Goal: Task Accomplishment & Management: Complete application form

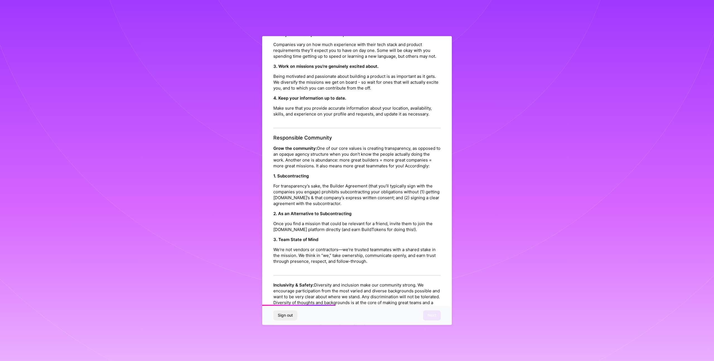
scroll to position [457, 0]
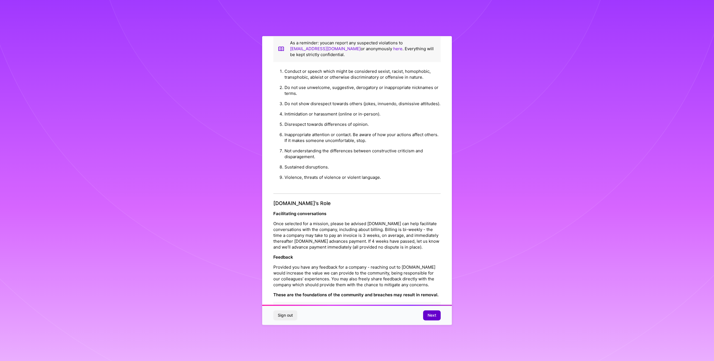
click at [435, 319] on button "Next" at bounding box center [432, 315] width 18 height 10
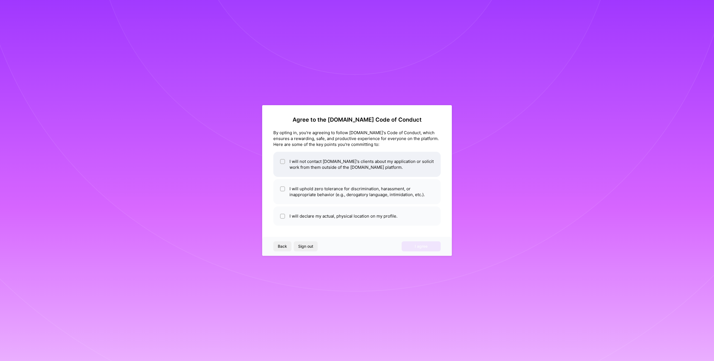
click at [316, 166] on li "I will not contact A.Team's clients about my application or solicit work from t…" at bounding box center [356, 164] width 167 height 25
click at [301, 164] on li "I will not contact A.Team's clients about my application or solicit work from t…" at bounding box center [356, 164] width 167 height 25
click at [309, 165] on li "I will not contact A.Team's clients about my application or solicit work from t…" at bounding box center [356, 164] width 167 height 25
checkbox input "true"
click at [313, 214] on li "I will declare my actual, physical location on my profile." at bounding box center [356, 215] width 167 height 19
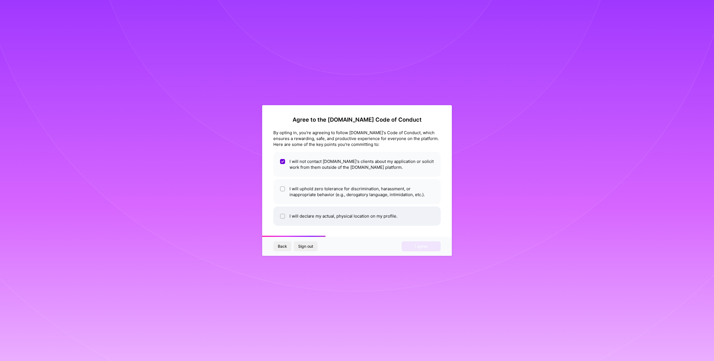
checkbox input "true"
click at [316, 194] on li "I will uphold zero tolerance for discrimination, harassment, or inappropriate b…" at bounding box center [356, 191] width 167 height 25
checkbox input "true"
click at [415, 248] on span "I agree" at bounding box center [421, 246] width 13 height 6
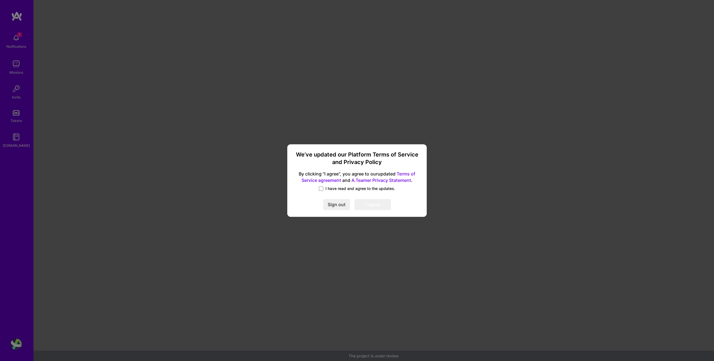
click at [330, 189] on span "I have read and agree to the updates." at bounding box center [360, 189] width 70 height 6
click at [0, 0] on input "I have read and agree to the updates." at bounding box center [0, 0] width 0 height 0
click at [368, 205] on button "I agree" at bounding box center [372, 204] width 37 height 11
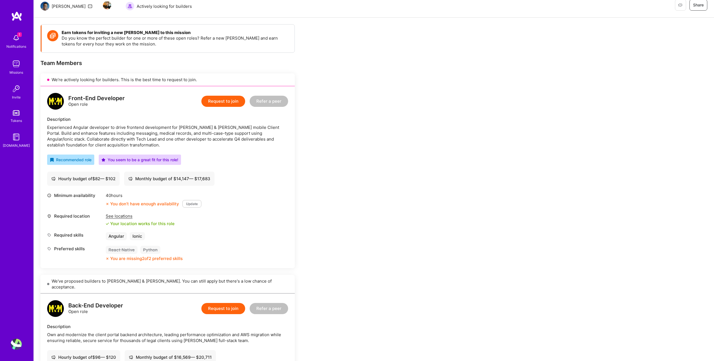
scroll to position [58, 0]
click at [187, 199] on div "40 hours You don’t have enough availability Update" at bounding box center [154, 199] width 96 height 15
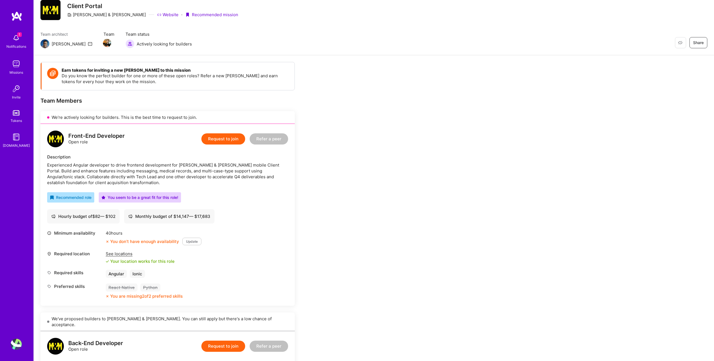
scroll to position [20, 0]
click at [97, 216] on div "Hourly budget of $ 82 — $ 102" at bounding box center [83, 216] width 64 height 6
copy div "82"
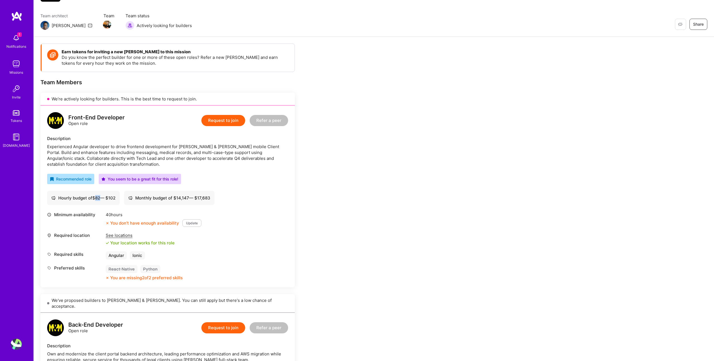
scroll to position [38, 0]
click at [190, 222] on button "Update" at bounding box center [191, 223] width 19 height 8
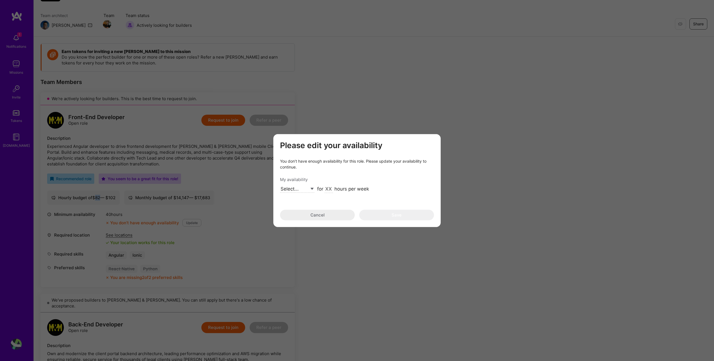
click at [296, 189] on select "Select... Right Now Future Date Not Available" at bounding box center [297, 189] width 34 height 8
select select "Right Now"
click at [280, 185] on select "Select... Right Now Future Date Not Available" at bounding box center [297, 189] width 34 height 8
click at [328, 187] on input "modal" at bounding box center [329, 188] width 8 height 7
type input "40"
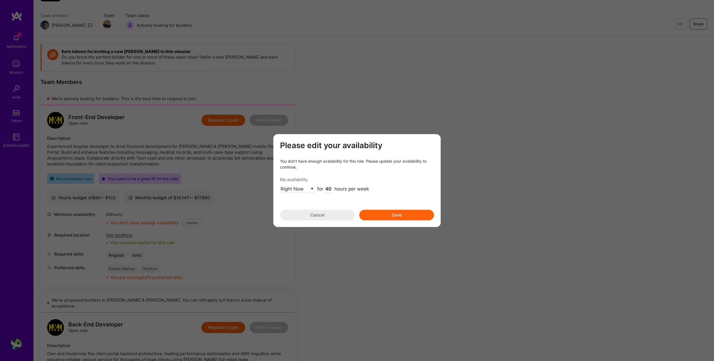
click at [421, 219] on button "Save" at bounding box center [396, 214] width 75 height 11
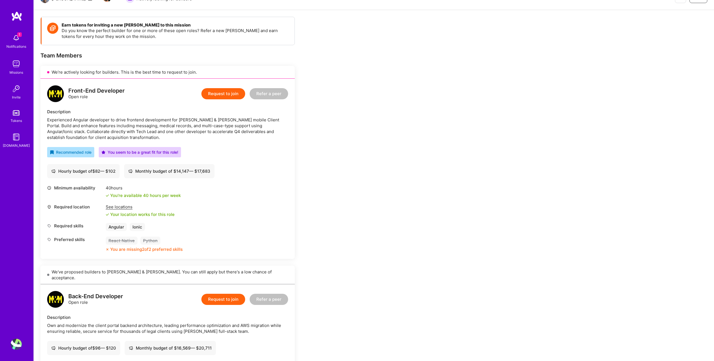
scroll to position [0, 0]
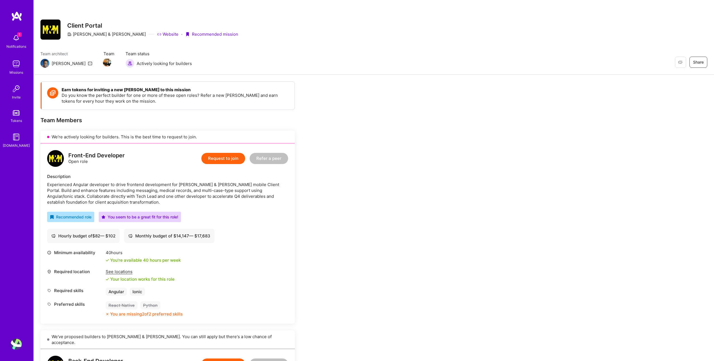
click at [209, 211] on div "Front-End Developer Open role Request to join Refer a peer Description Experien…" at bounding box center [167, 233] width 254 height 180
click at [18, 16] on img at bounding box center [16, 16] width 11 height 10
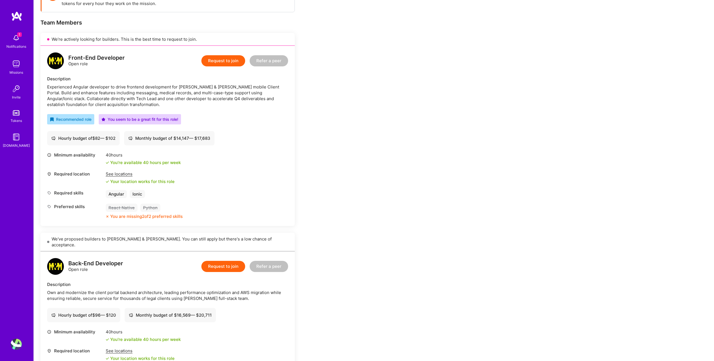
scroll to position [96, 0]
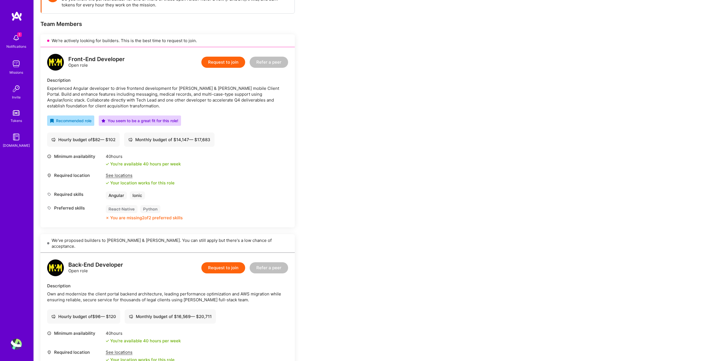
click at [243, 156] on div "Minimum availability 40 hours You're available 40 hours per week" at bounding box center [167, 159] width 241 height 13
click at [238, 174] on div "Required location See locations Your location works for this role" at bounding box center [167, 178] width 241 height 13
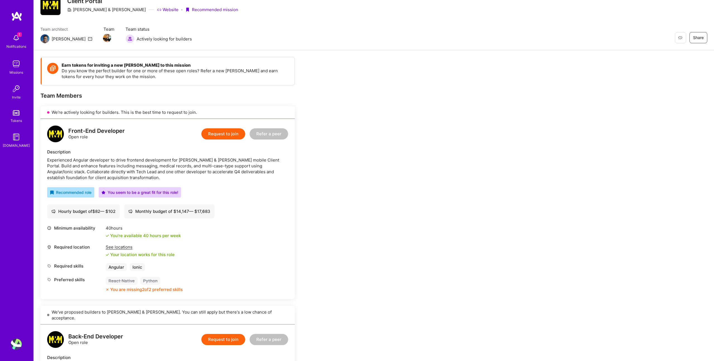
scroll to position [14, 0]
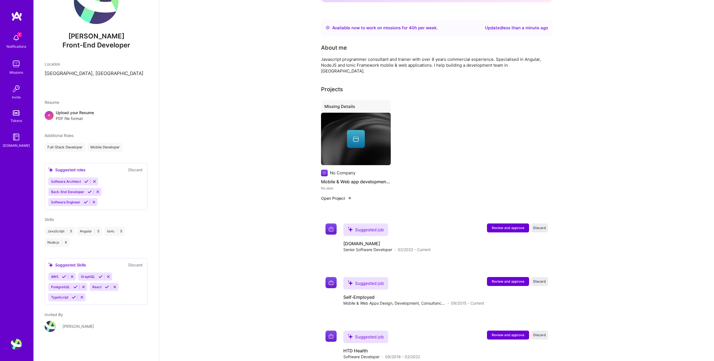
scroll to position [189, 0]
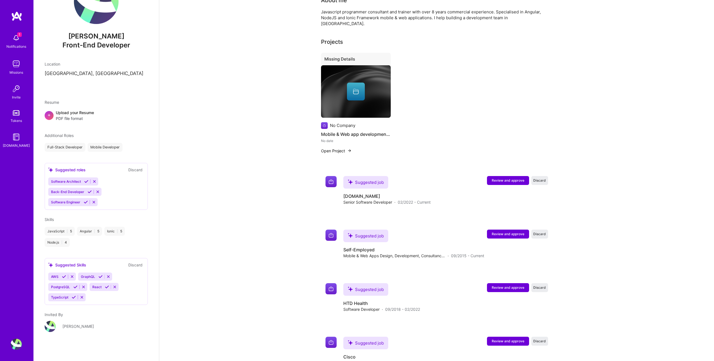
click at [102, 298] on div "AWS GraphQL PostgreSQL React TypeScript" at bounding box center [96, 286] width 96 height 29
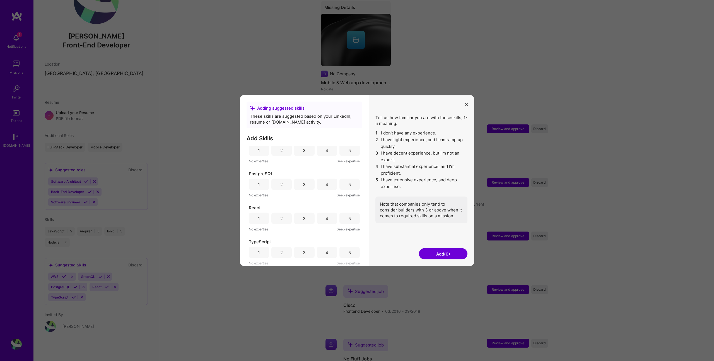
scroll to position [253, 0]
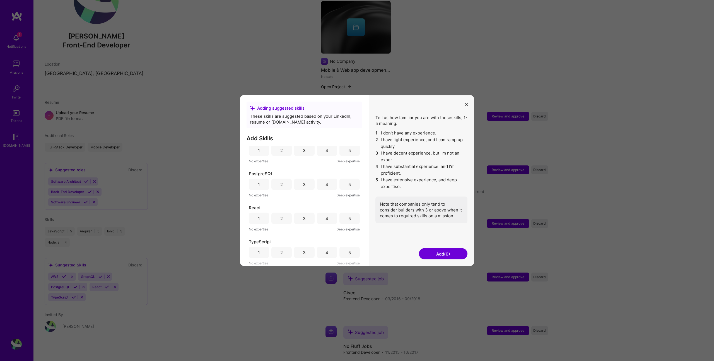
click at [348, 251] on div "5" at bounding box center [349, 252] width 3 height 6
click at [297, 217] on div "3" at bounding box center [304, 218] width 20 height 11
click at [324, 189] on div "4" at bounding box center [327, 192] width 20 height 11
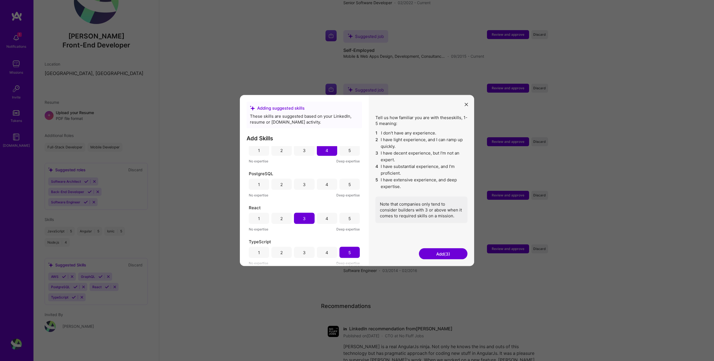
scroll to position [37, 0]
click at [322, 194] on div "4" at bounding box center [327, 190] width 20 height 11
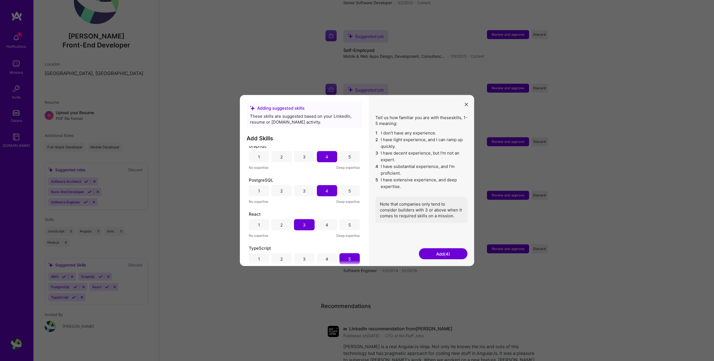
scroll to position [0, 0]
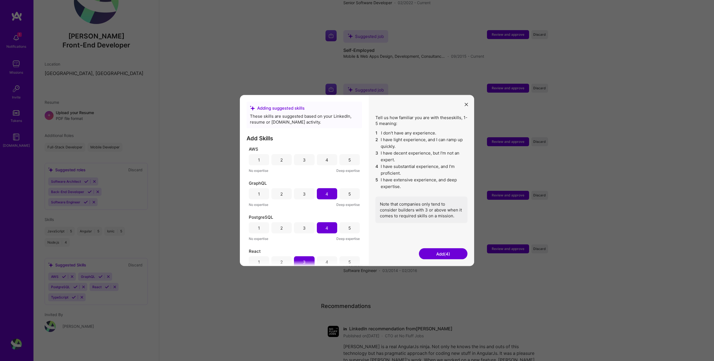
click at [328, 161] on div "4" at bounding box center [327, 159] width 20 height 11
click at [307, 161] on div "3" at bounding box center [304, 159] width 20 height 11
click at [442, 250] on button "Add (5)" at bounding box center [443, 253] width 49 height 11
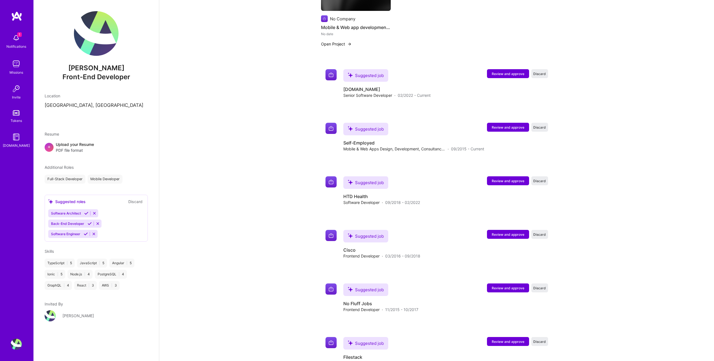
scroll to position [235, 0]
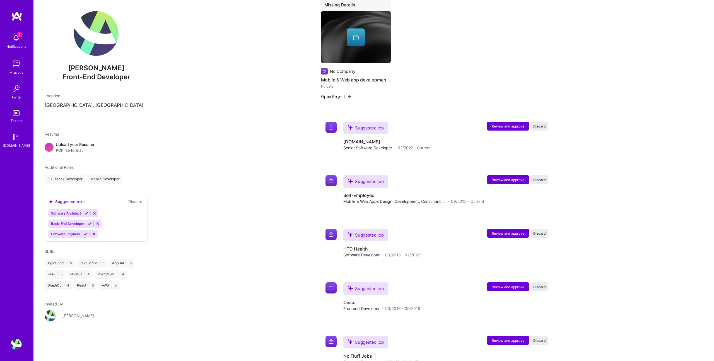
click at [120, 233] on div "Software Architect Back-End Developer Software Engineer" at bounding box center [96, 223] width 96 height 29
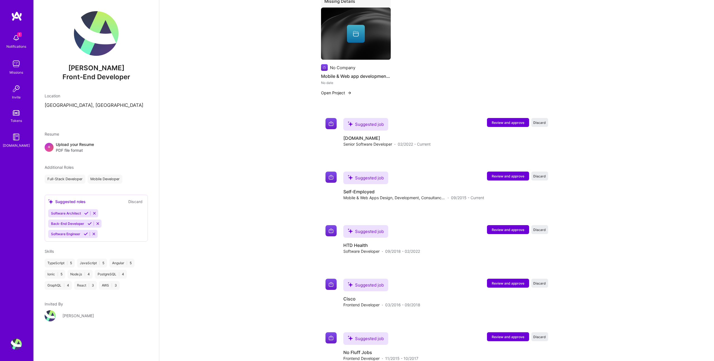
scroll to position [244, 0]
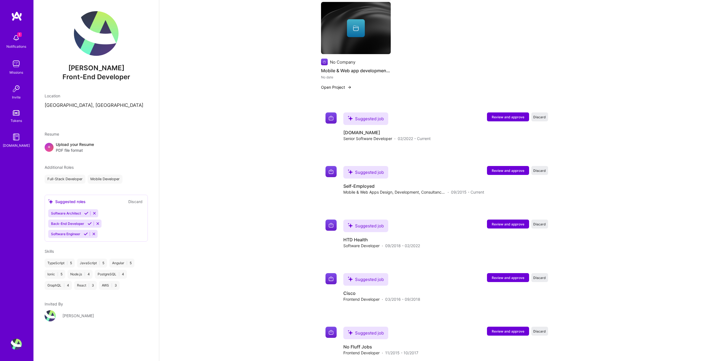
click at [132, 279] on div "TypeScript | 5 JavaScript | 5 Angular | 5 Ionic | 5 Node.js | 4 PostgreSQL | 4 …" at bounding box center [96, 274] width 103 height 31
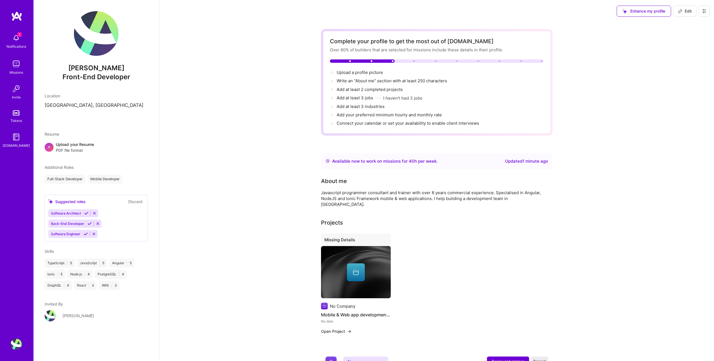
scroll to position [0, 0]
click at [97, 202] on div "Suggested roles Discard" at bounding box center [96, 201] width 96 height 6
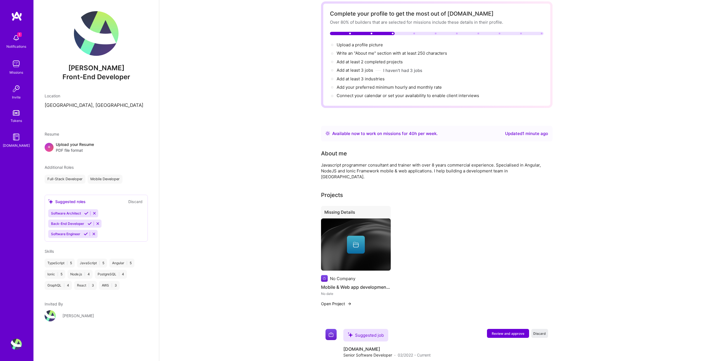
scroll to position [44, 0]
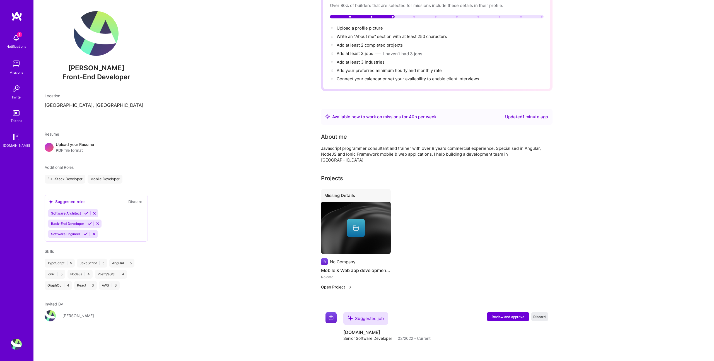
click at [54, 251] on span "Skills" at bounding box center [49, 251] width 9 height 5
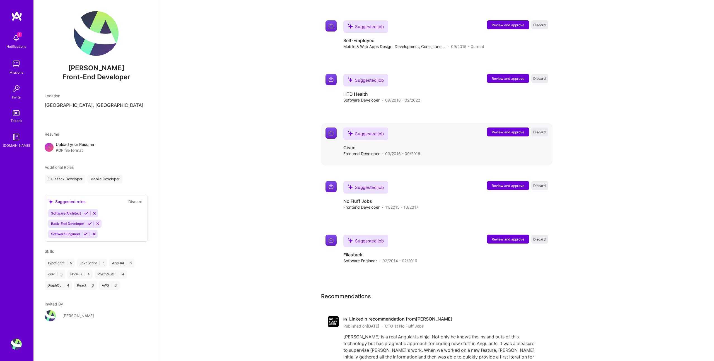
scroll to position [388, 0]
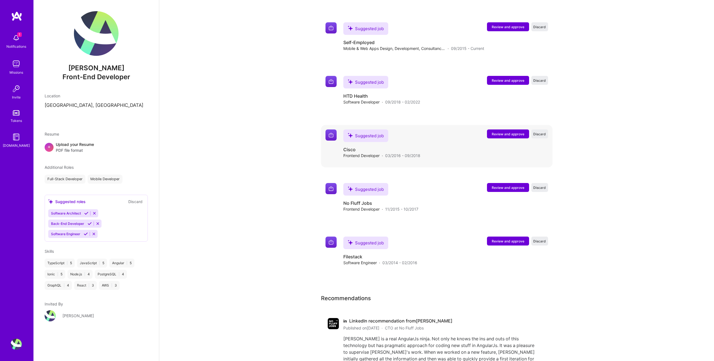
click at [509, 132] on span "Review and approve" at bounding box center [508, 134] width 33 height 5
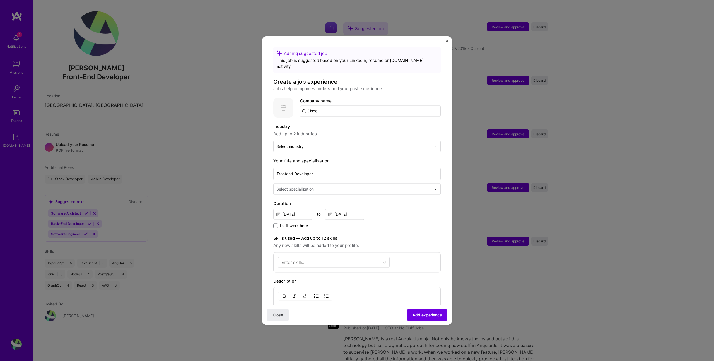
scroll to position [132, 0]
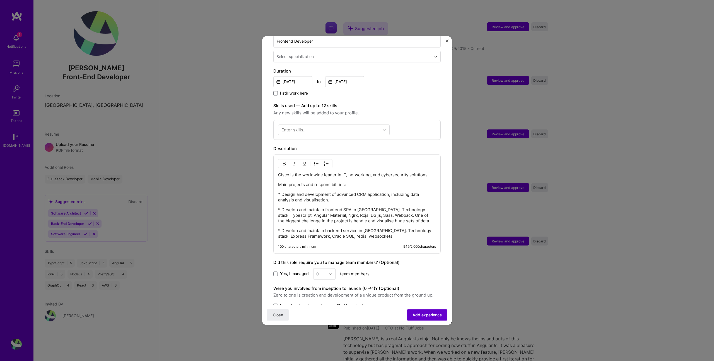
click at [422, 312] on span "Add experience" at bounding box center [426, 315] width 29 height 6
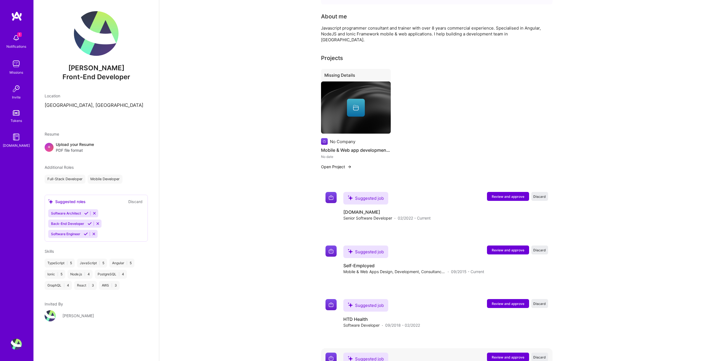
scroll to position [0, 0]
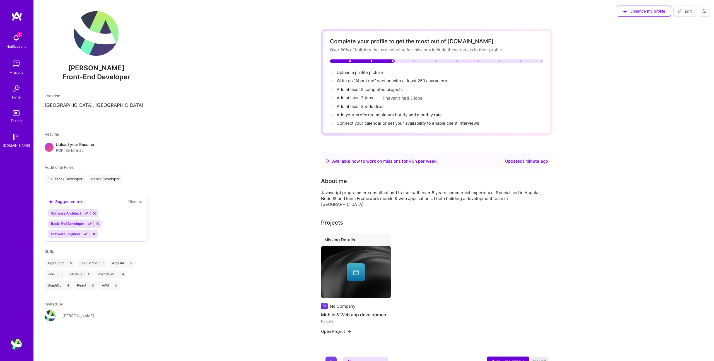
click at [687, 10] on span "Edit" at bounding box center [685, 11] width 14 height 6
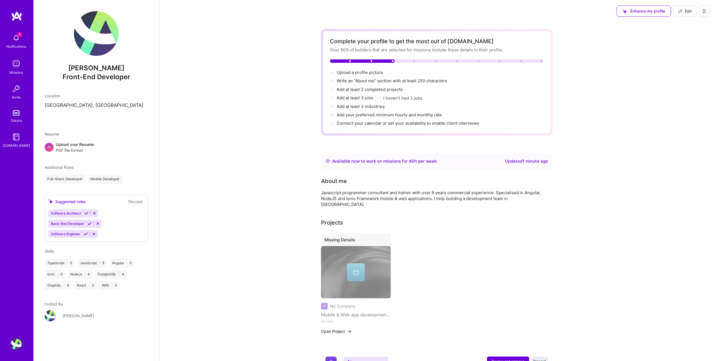
select select "US"
select select "Right Now"
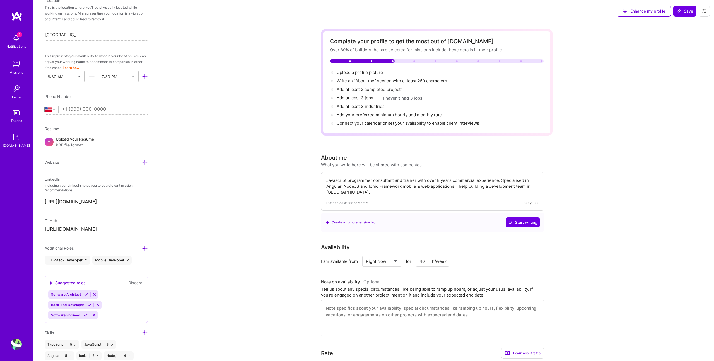
scroll to position [118, 0]
click at [52, 110] on select "Afghanistan Åland Islands Albania Algeria American Samoa Andorra Angola Anguill…" at bounding box center [52, 109] width 14 height 7
select select "PL"
click at [45, 106] on select "Afghanistan Åland Islands Albania Algeria American Samoa Andorra Angola Anguill…" at bounding box center [52, 109] width 14 height 7
type input "888 987 195"
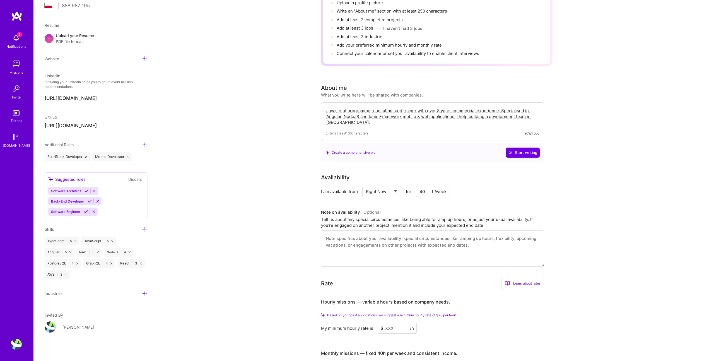
scroll to position [92, 0]
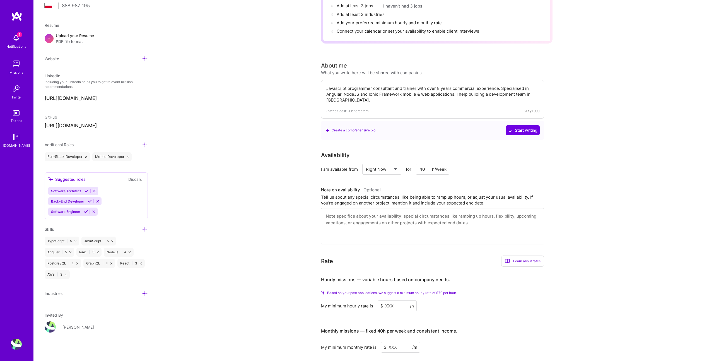
click at [143, 232] on div "Skills TypeScript | 5 JavaScript | 5 Angular | 5 Ionic | 5 Node.js | 4 PostgreS…" at bounding box center [96, 252] width 103 height 53
click at [144, 228] on icon at bounding box center [145, 229] width 6 height 6
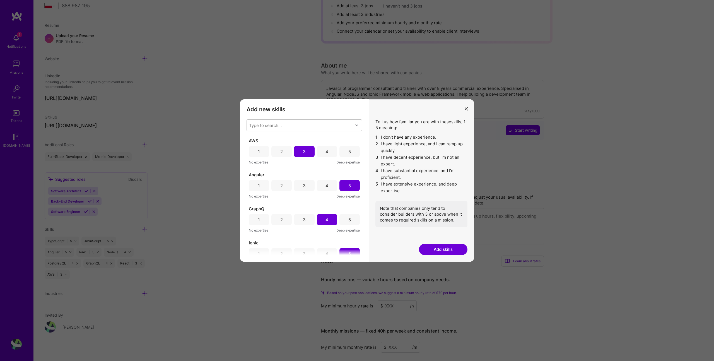
click at [288, 124] on div "Type to search..." at bounding box center [300, 125] width 106 height 11
type input "python"
click at [266, 139] on div "Python" at bounding box center [304, 140] width 109 height 6
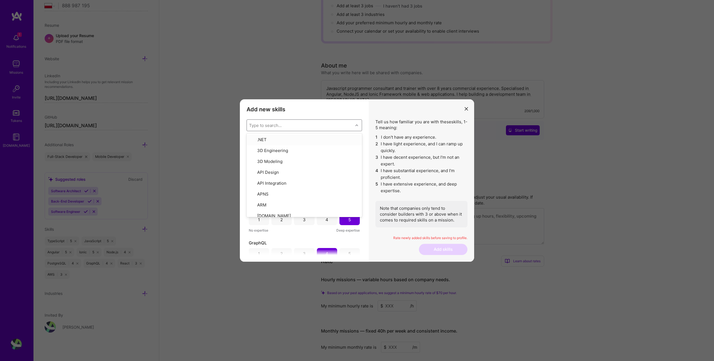
click at [285, 117] on div "Add new skills Tell us how familiar you are with given skills, using between 1 …" at bounding box center [304, 180] width 129 height 162
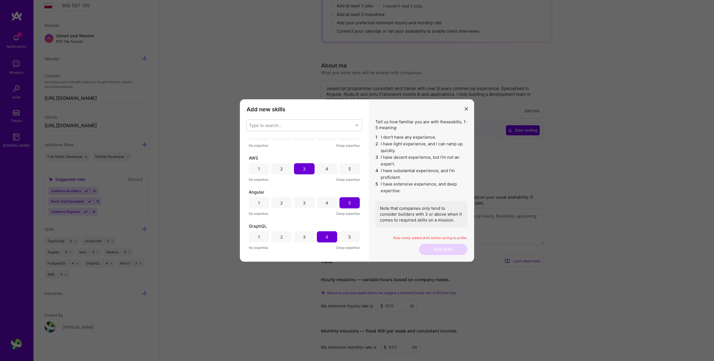
scroll to position [0, 0]
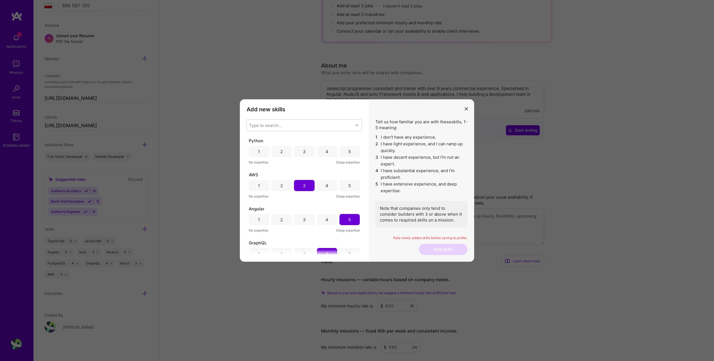
click at [283, 155] on div "2" at bounding box center [281, 151] width 20 height 11
click at [281, 124] on div "Type to search..." at bounding box center [265, 125] width 33 height 6
type input "react"
click at [255, 170] on div "React Native" at bounding box center [304, 171] width 109 height 6
checkbox input "false"
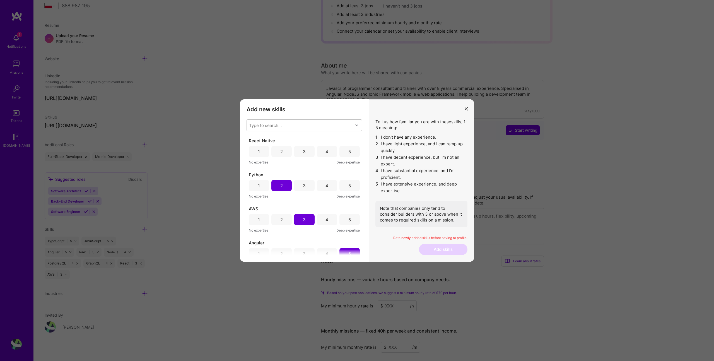
click at [300, 111] on h3 "Add new skills" at bounding box center [304, 109] width 115 height 7
click at [280, 146] on div "2" at bounding box center [281, 151] width 20 height 11
click at [444, 247] on button "Add skills" at bounding box center [443, 249] width 49 height 11
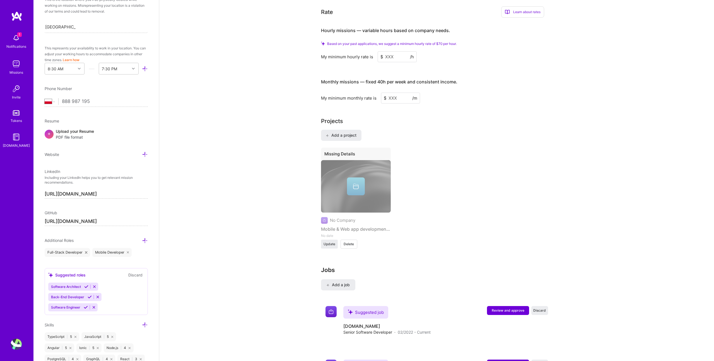
scroll to position [221, 0]
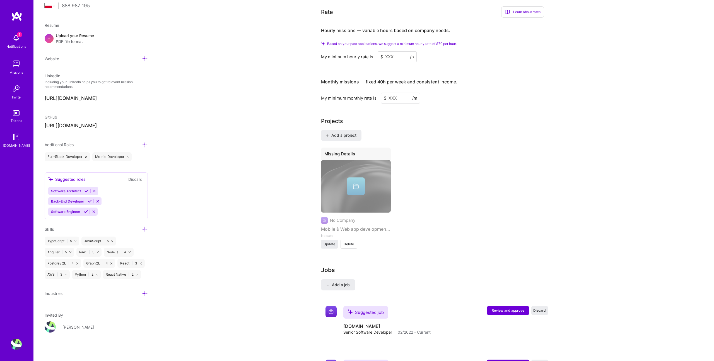
click at [97, 274] on icon at bounding box center [97, 275] width 2 height 2
click at [105, 275] on icon at bounding box center [106, 275] width 2 height 2
click at [145, 229] on icon at bounding box center [145, 229] width 6 height 6
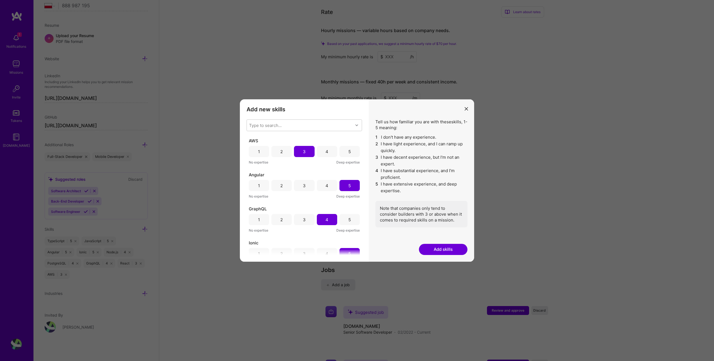
click at [286, 132] on div "Type to search... AWS 1 2 3 4 5 No expertise Deep expertise Angular 1 2 3 4 5 N…" at bounding box center [304, 187] width 115 height 136
click at [277, 124] on div "Type to search..." at bounding box center [265, 125] width 33 height 6
type input "python"
click at [250, 140] on div "modal" at bounding box center [252, 139] width 5 height 5
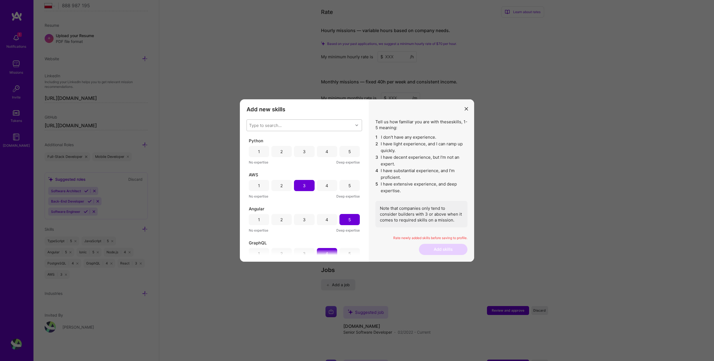
click at [274, 126] on div "Type to search..." at bounding box center [265, 125] width 33 height 6
type input "react"
click at [276, 167] on div "React Native" at bounding box center [304, 170] width 115 height 10
checkbox input "false"
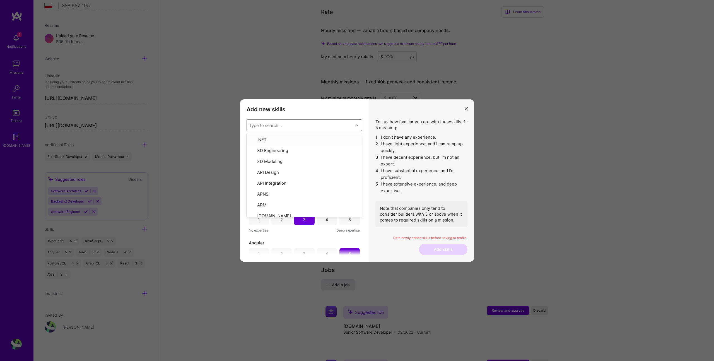
click at [306, 111] on h3 "Add new skills" at bounding box center [304, 109] width 115 height 7
click at [309, 149] on div "3" at bounding box center [304, 151] width 20 height 11
click at [307, 187] on div "3" at bounding box center [304, 185] width 20 height 11
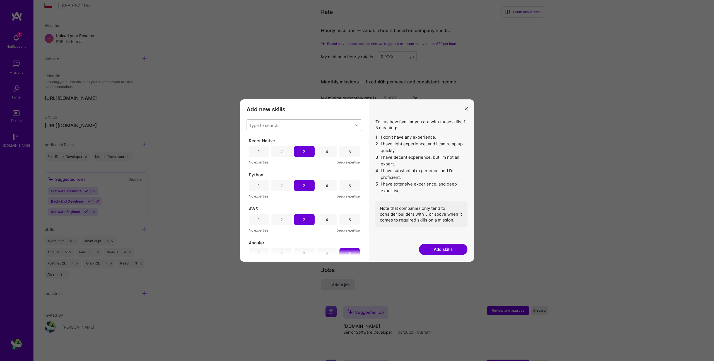
click at [442, 250] on button "Add skills" at bounding box center [443, 249] width 49 height 11
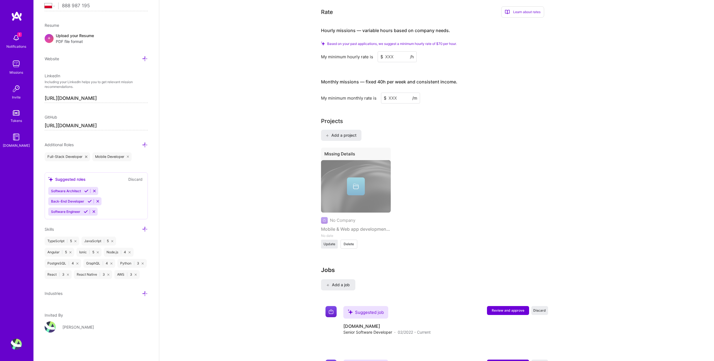
click at [236, 67] on div "Complete your profile to get the most out of A.Team Over 80% of builders that a…" at bounding box center [436, 240] width 555 height 1119
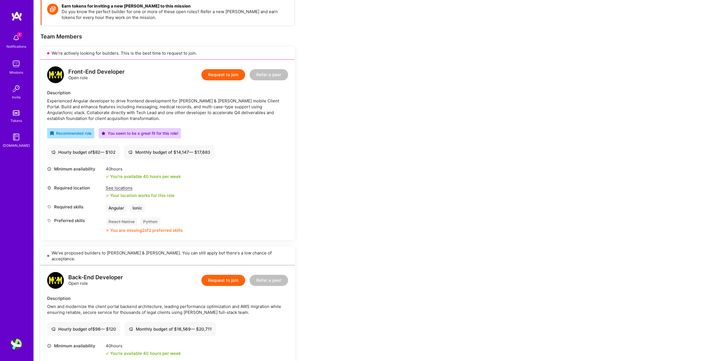
scroll to position [44, 0]
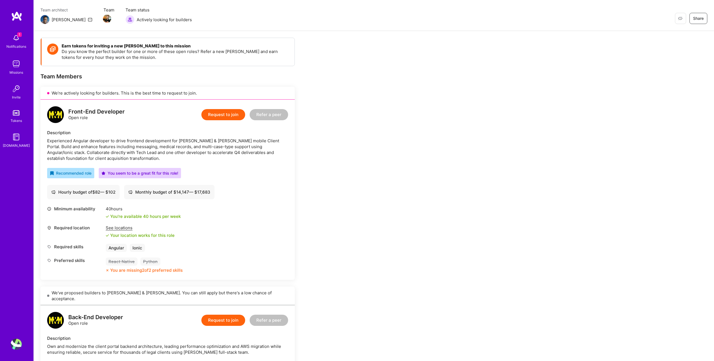
click at [269, 180] on div "Front-End Developer Open role Request to join Refer a peer Description Experien…" at bounding box center [167, 190] width 254 height 180
click at [228, 117] on button "Request to join" at bounding box center [223, 114] width 44 height 11
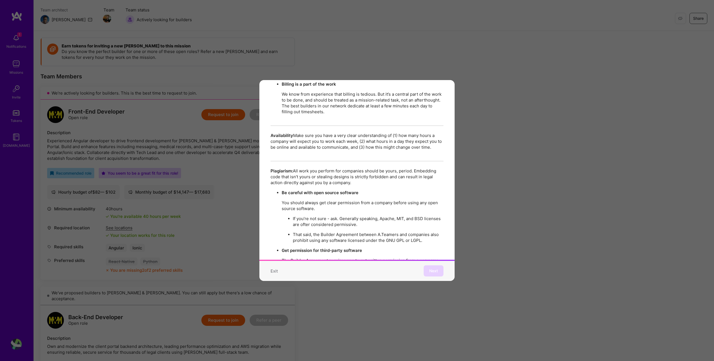
scroll to position [957, 0]
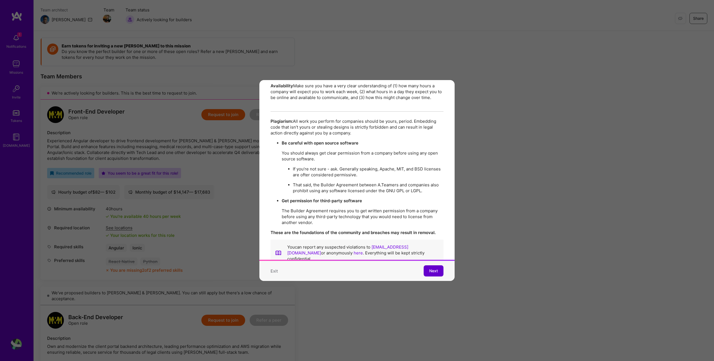
click at [432, 269] on span "Next" at bounding box center [433, 271] width 9 height 6
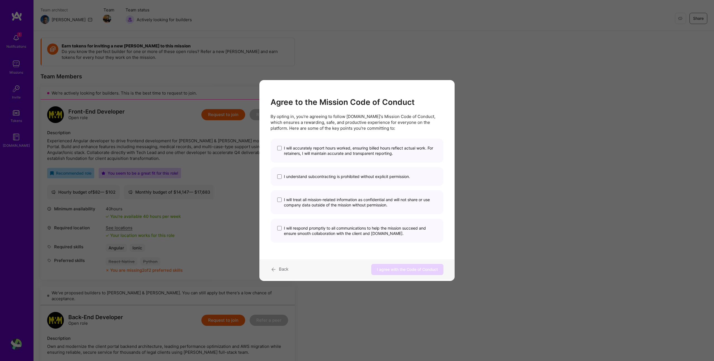
scroll to position [0, 0]
click at [301, 152] on span "I will accurately report hours worked, ensuring billed hours reflect actual wor…" at bounding box center [360, 150] width 153 height 11
click at [0, 0] on input "I will accurately report hours worked, ensuring billed hours reflect actual wor…" at bounding box center [0, 0] width 0 height 0
click at [301, 178] on span "I understand subcontracting is prohibited without explicit permission." at bounding box center [347, 176] width 126 height 5
click at [0, 0] on input "I understand subcontracting is prohibited without explicit permission." at bounding box center [0, 0] width 0 height 0
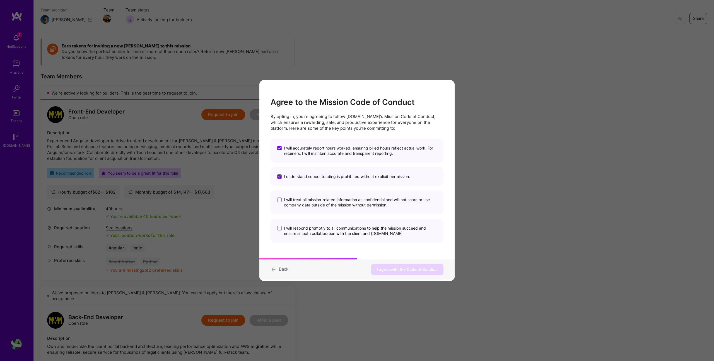
click at [303, 200] on span "I will treat all mission-related information as confidential and will not share…" at bounding box center [360, 202] width 153 height 11
click at [0, 0] on input "I will treat all mission-related information as confidential and will not share…" at bounding box center [0, 0] width 0 height 0
click at [307, 234] on span "I will respond promptly to all communications to help the mission succeed and e…" at bounding box center [360, 230] width 153 height 11
click at [0, 0] on input "I will respond promptly to all communications to help the mission succeed and e…" at bounding box center [0, 0] width 0 height 0
click at [397, 266] on button "I agree with the Code of Conduct" at bounding box center [407, 269] width 72 height 11
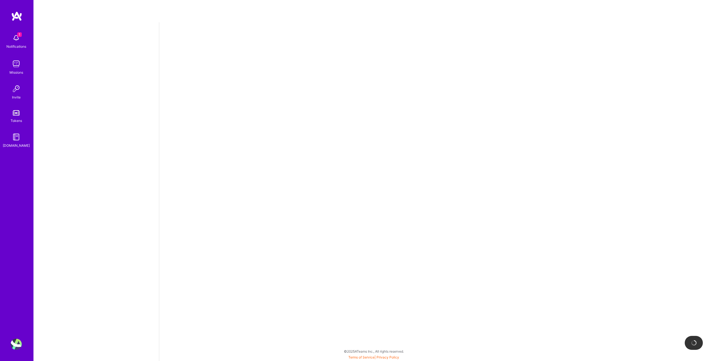
select select "US"
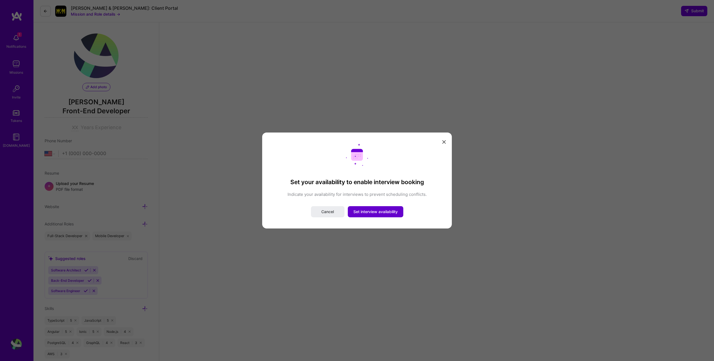
click at [367, 213] on span "Set interview availability" at bounding box center [375, 212] width 44 height 6
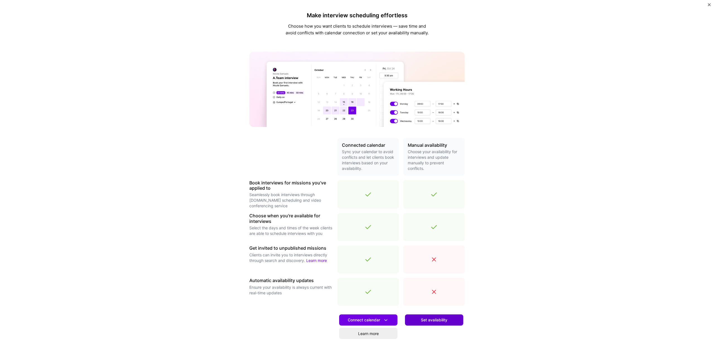
click at [438, 319] on span "Set availability" at bounding box center [434, 320] width 26 height 6
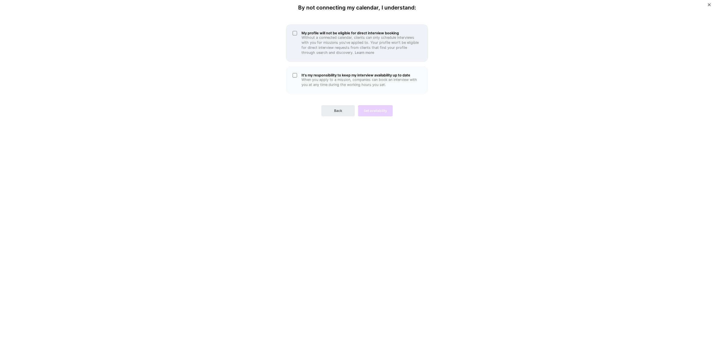
click at [325, 33] on h5 "My profile will not be eligible for direct interview booking" at bounding box center [361, 33] width 120 height 4
click at [315, 80] on p "When you apply to a mission, companies can book an interview with you at any ti…" at bounding box center [361, 82] width 120 height 10
click at [327, 47] on p "Without a connected calendar, clients can only schedule interviews with you for…" at bounding box center [361, 45] width 120 height 20
click at [334, 44] on p "Without a connected calendar, clients can only schedule interviews with you for…" at bounding box center [361, 45] width 120 height 20
click at [378, 111] on span "Set availability" at bounding box center [375, 110] width 23 height 5
